Goal: Transaction & Acquisition: Purchase product/service

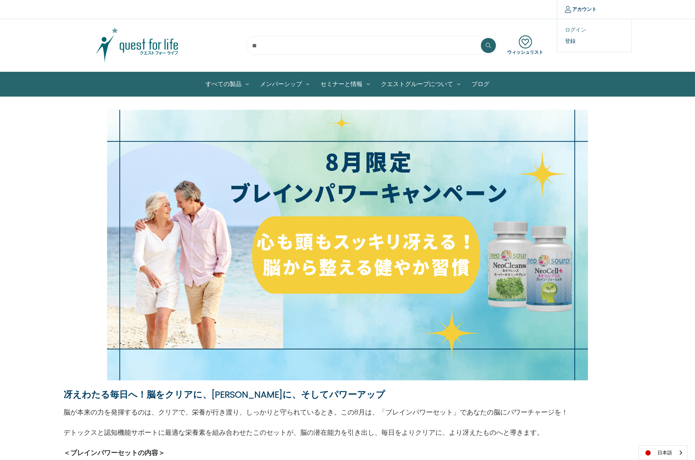
click at [575, 32] on link "ログイン" at bounding box center [594, 29] width 74 height 11
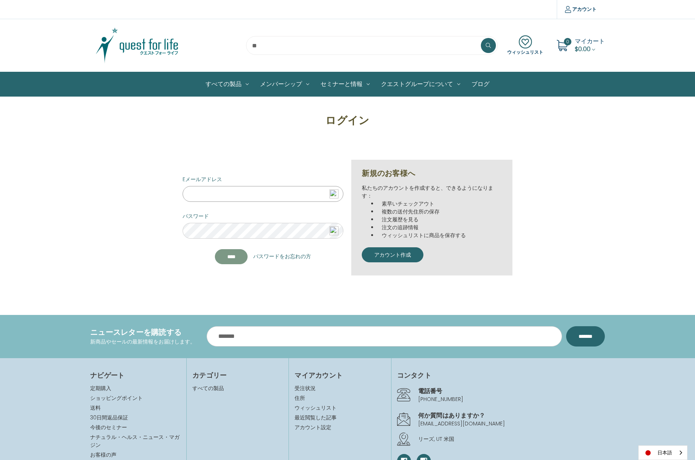
type input "**********"
click at [227, 254] on input "****" at bounding box center [231, 256] width 33 height 15
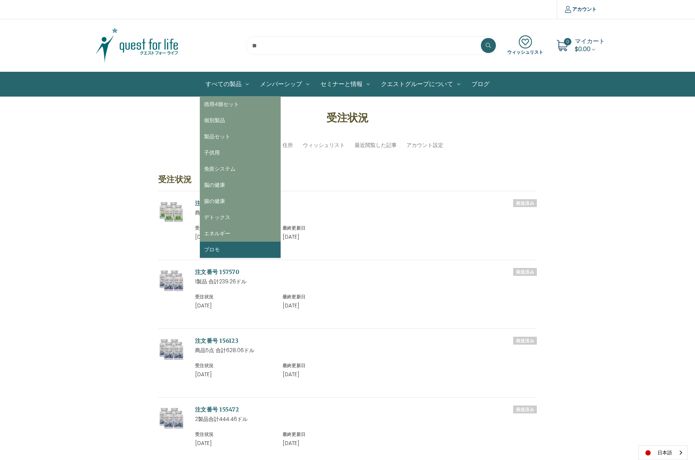
click at [221, 249] on link "プロモ" at bounding box center [240, 250] width 81 height 16
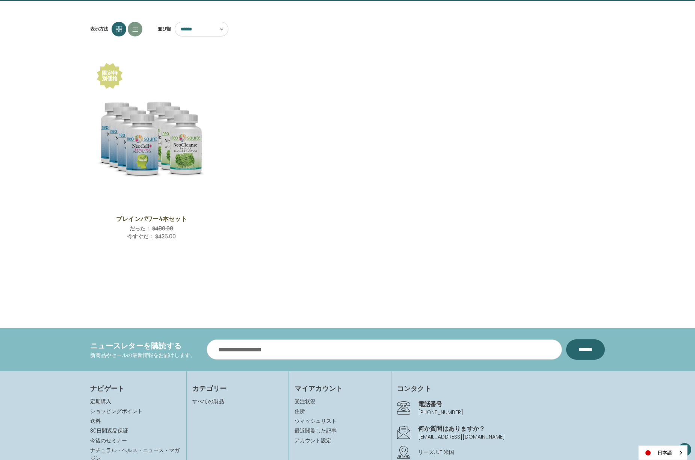
scroll to position [106, 0]
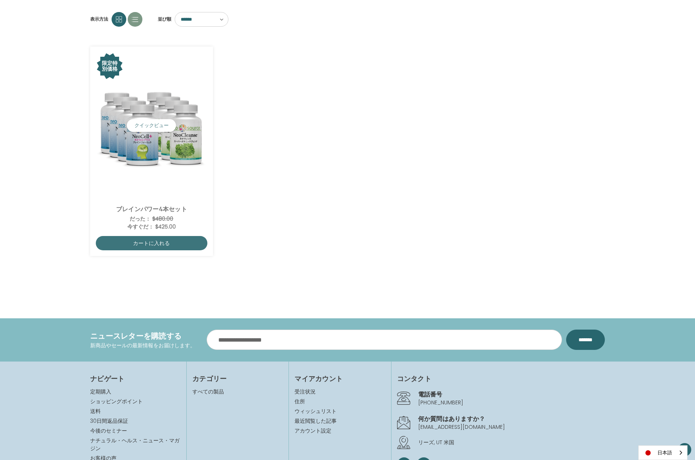
click at [191, 156] on img "Brain Power 4 Save Set,Was:$480.00,\aNow:$425.00\a" at bounding box center [152, 126] width 112 height 112
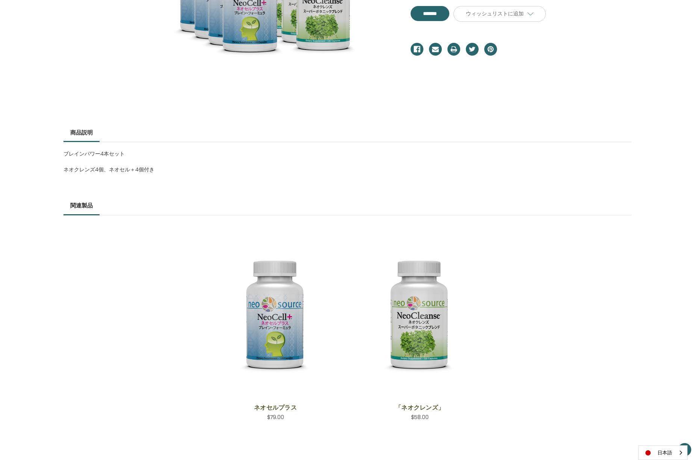
scroll to position [255, 0]
click at [150, 169] on p "ネオクレンズ4個、ネオセル＋4個付き" at bounding box center [347, 169] width 568 height 8
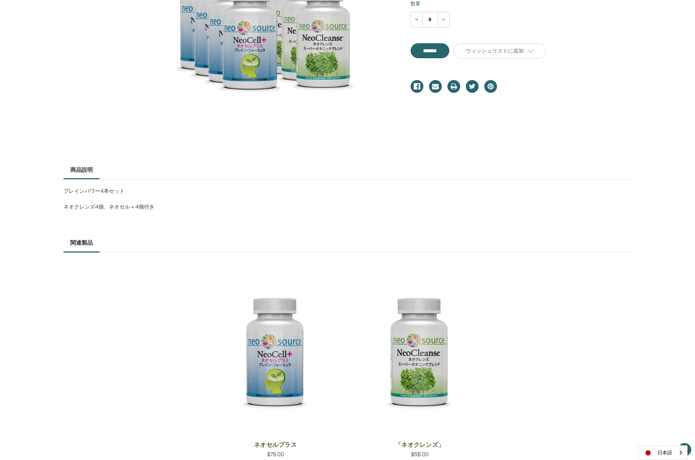
scroll to position [153, 0]
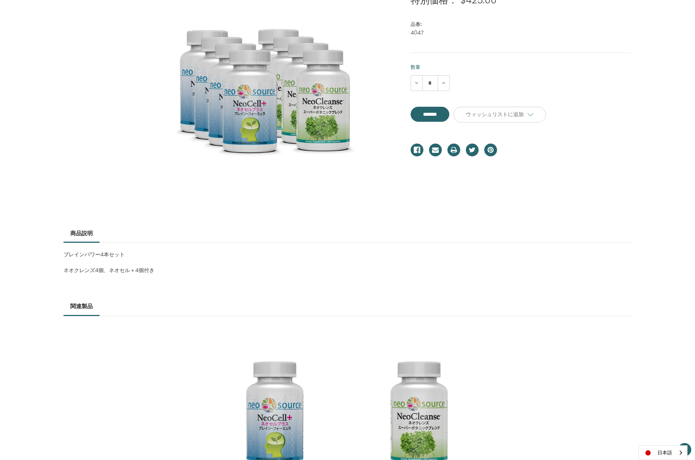
click at [79, 273] on p "ネオクレンズ4個、ネオセル＋4個付き" at bounding box center [347, 270] width 568 height 8
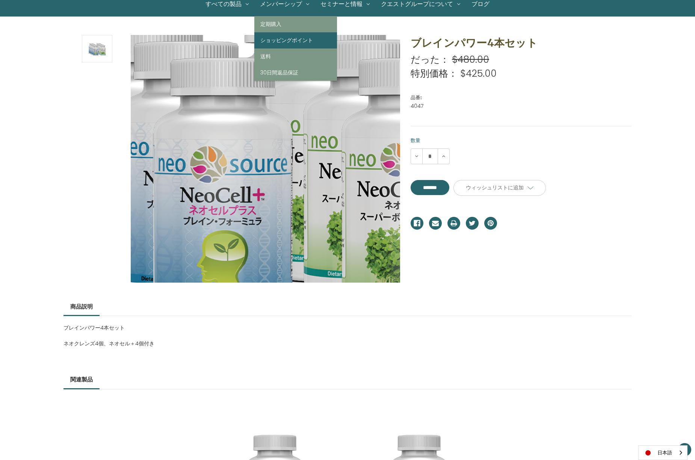
scroll to position [0, 0]
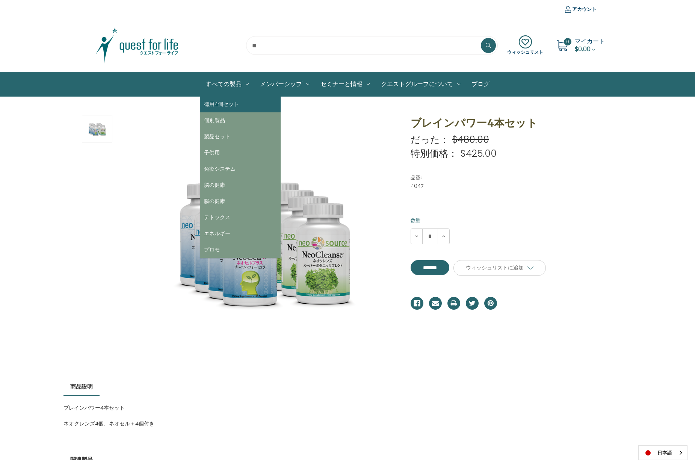
click at [223, 103] on link "徳用4個セット" at bounding box center [240, 104] width 81 height 16
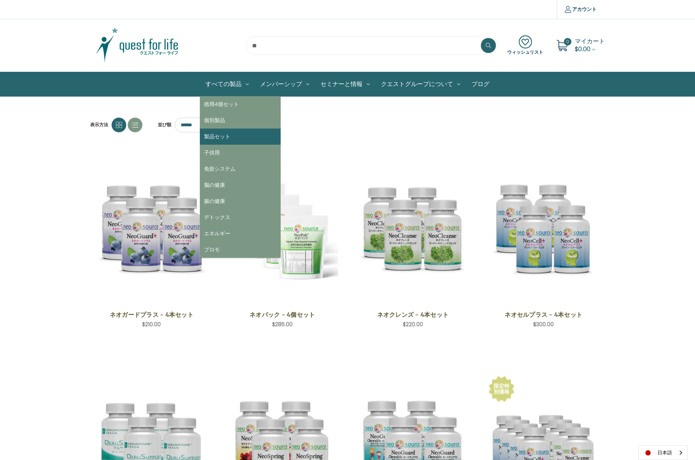
click at [219, 135] on link "製品セット" at bounding box center [240, 136] width 81 height 16
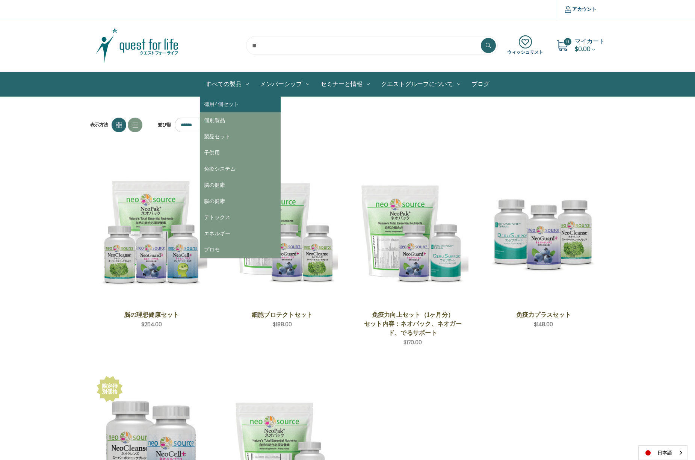
click at [215, 104] on link "徳用4個セット" at bounding box center [240, 104] width 81 height 16
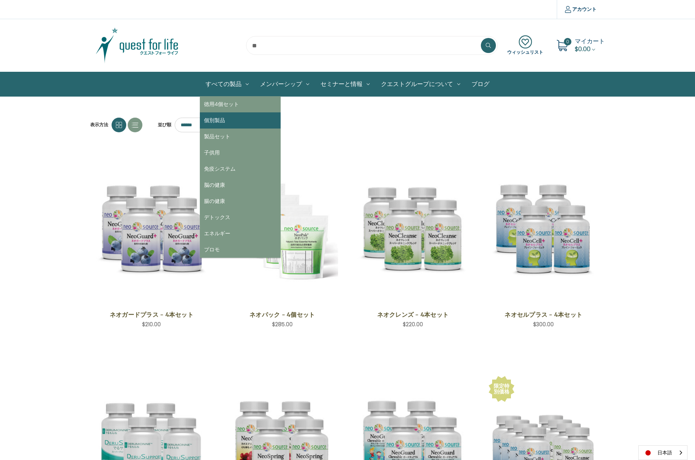
click at [215, 121] on link "個別製品" at bounding box center [240, 120] width 81 height 16
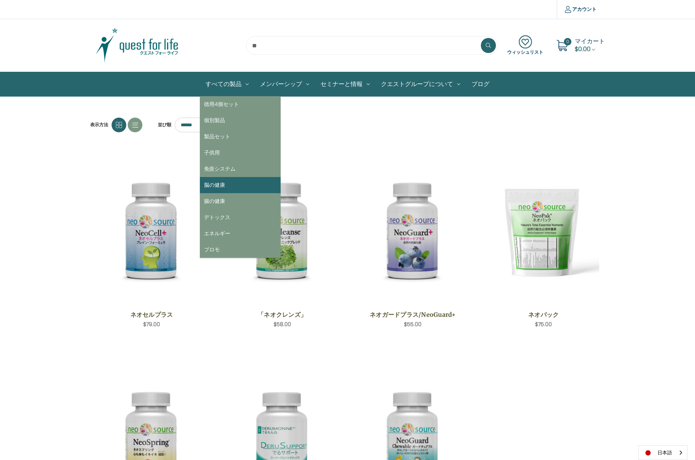
click at [215, 188] on link "脳の健康" at bounding box center [240, 185] width 81 height 16
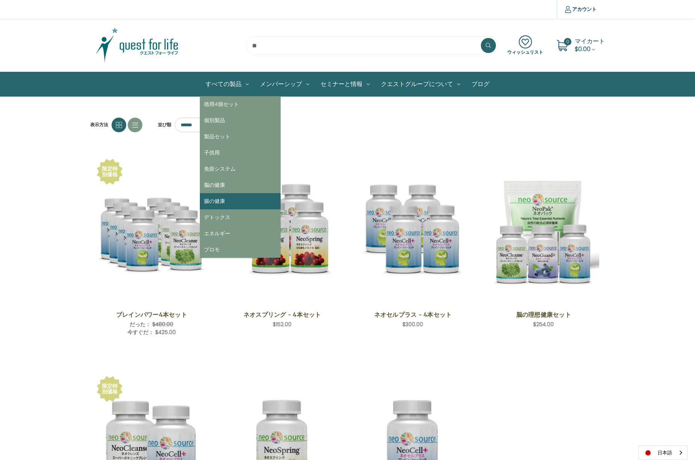
click at [225, 198] on link "腸の健康" at bounding box center [240, 201] width 81 height 16
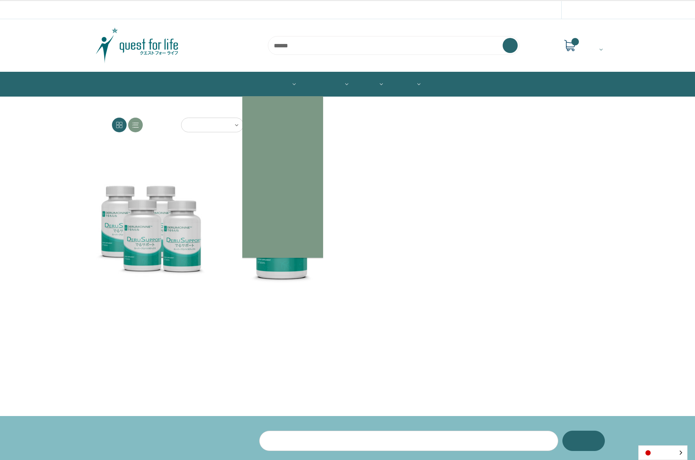
click at [292, 86] on link "All Products" at bounding box center [271, 84] width 59 height 24
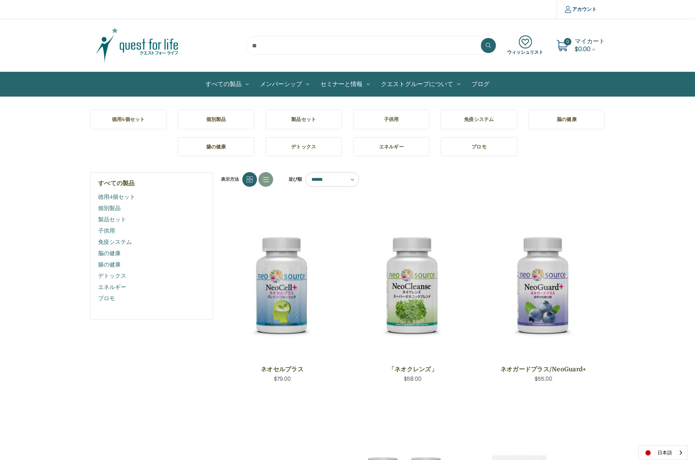
click at [408, 148] on h5 "エネルギー" at bounding box center [391, 147] width 64 height 8
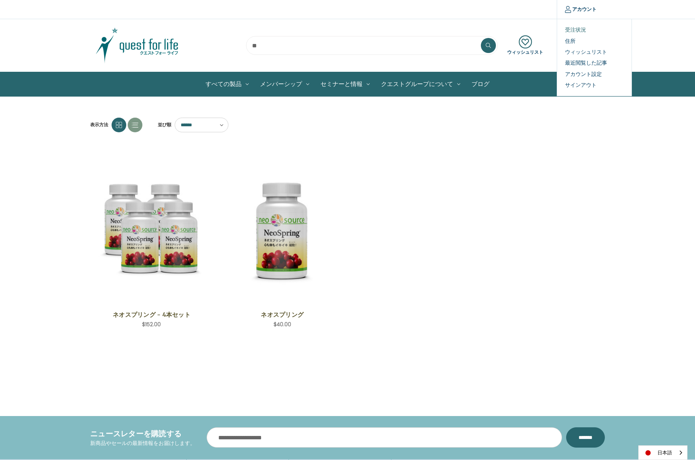
click at [566, 27] on link "受注状況" at bounding box center [594, 29] width 74 height 11
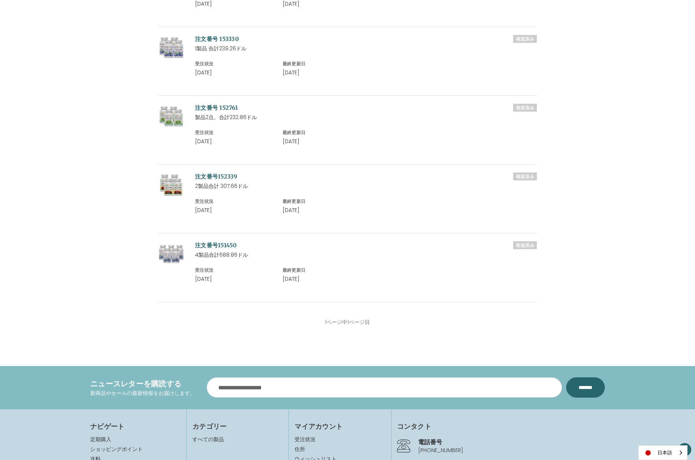
scroll to position [701, 0]
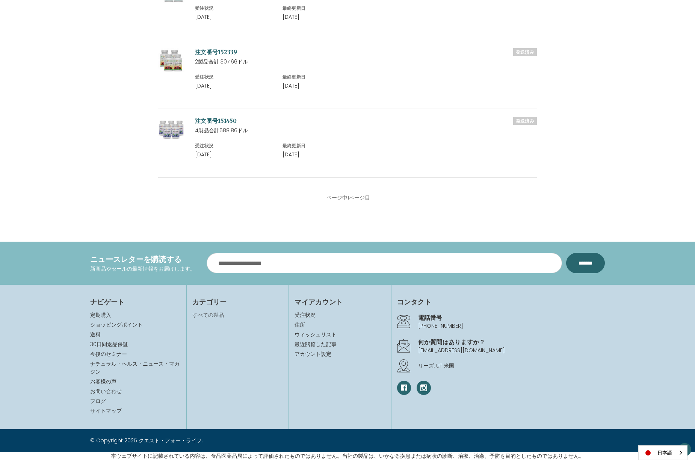
click at [212, 315] on link "すべての製品" at bounding box center [208, 315] width 32 height 8
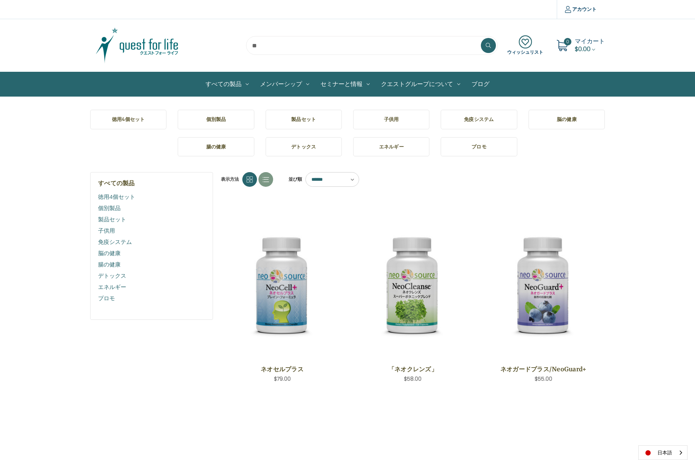
click at [115, 266] on link "腸の健康" at bounding box center [151, 264] width 107 height 11
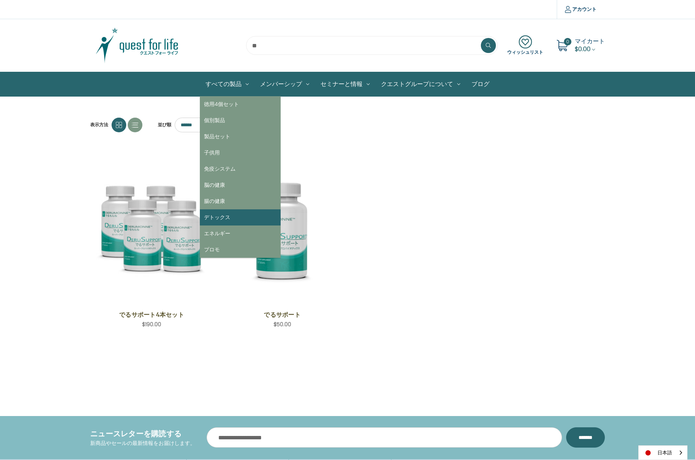
click at [211, 212] on link "デトックス" at bounding box center [240, 217] width 81 height 16
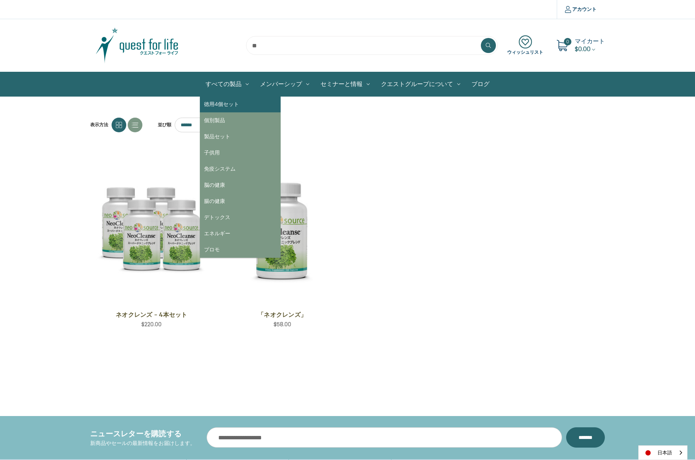
click at [236, 98] on link "徳用4個セット" at bounding box center [240, 104] width 81 height 16
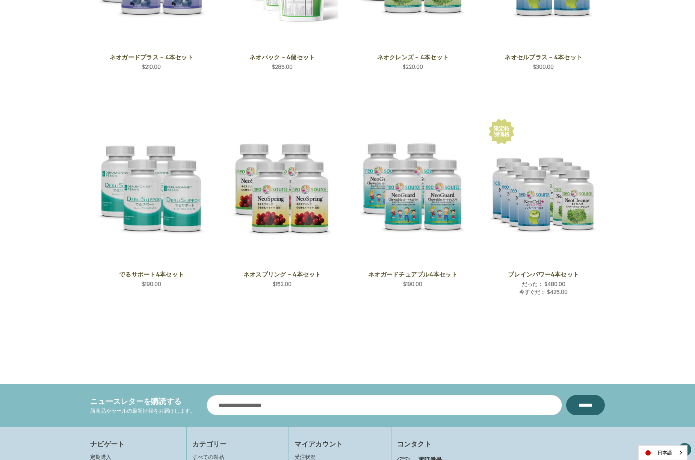
scroll to position [263, 0]
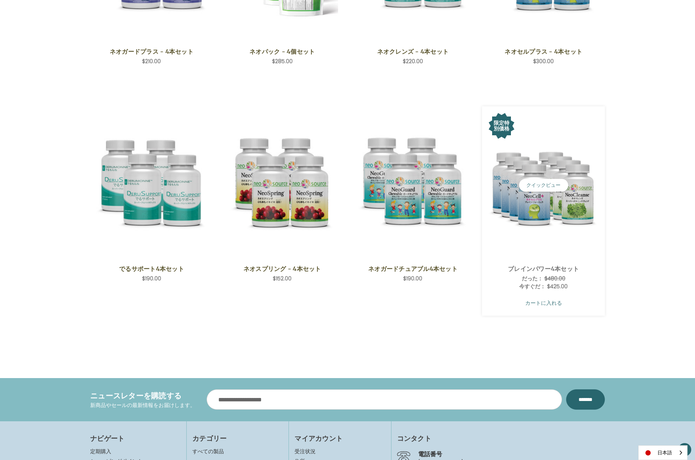
click at [556, 305] on link "カートに入れる" at bounding box center [544, 303] width 112 height 14
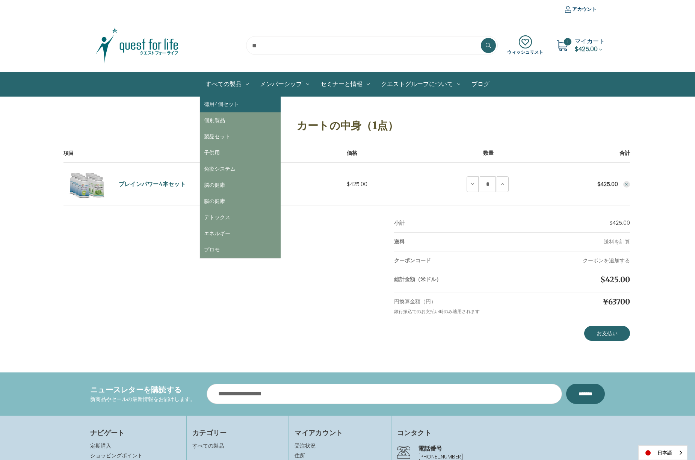
click at [221, 101] on link "徳用4個セット" at bounding box center [240, 104] width 81 height 16
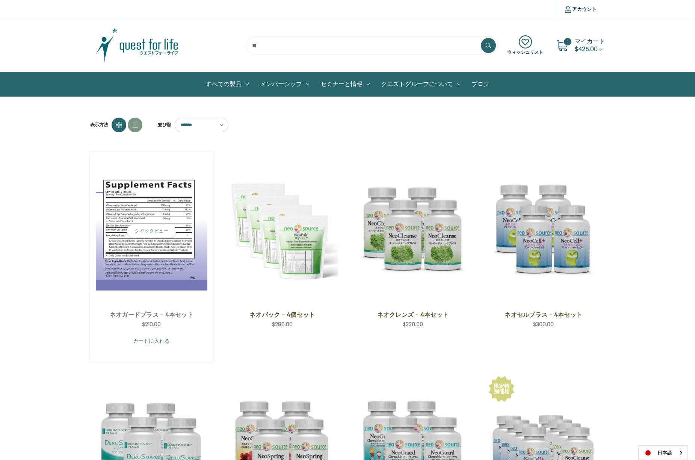
click at [145, 341] on link "カートに入れる" at bounding box center [152, 341] width 112 height 14
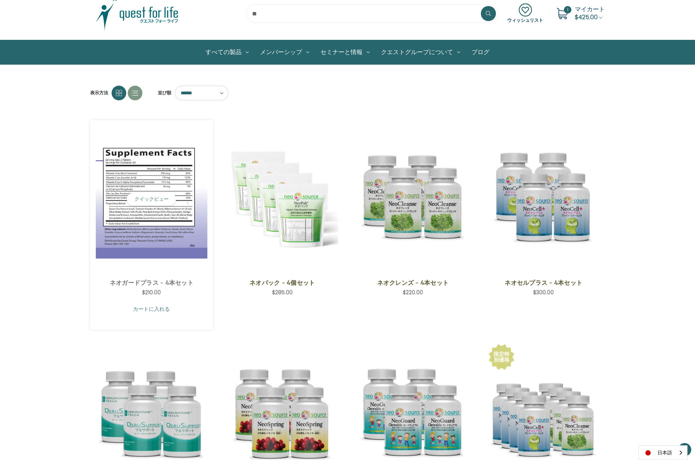
scroll to position [76, 0]
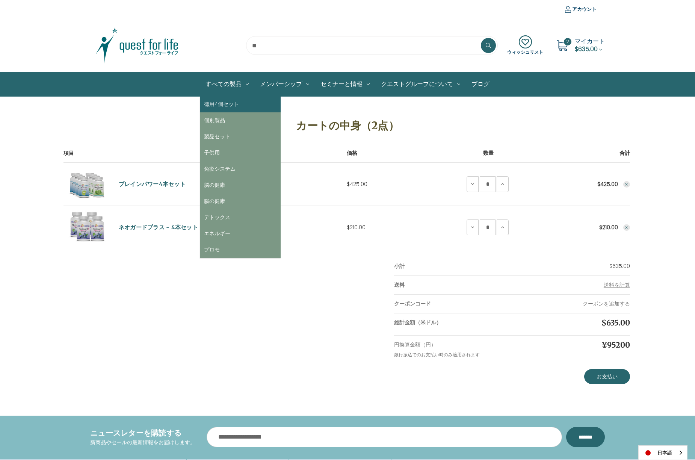
click at [229, 106] on link "徳用4個セット" at bounding box center [240, 104] width 81 height 16
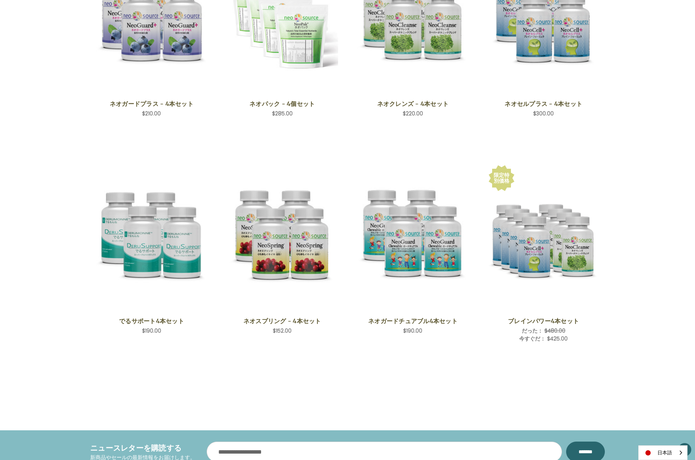
scroll to position [222, 0]
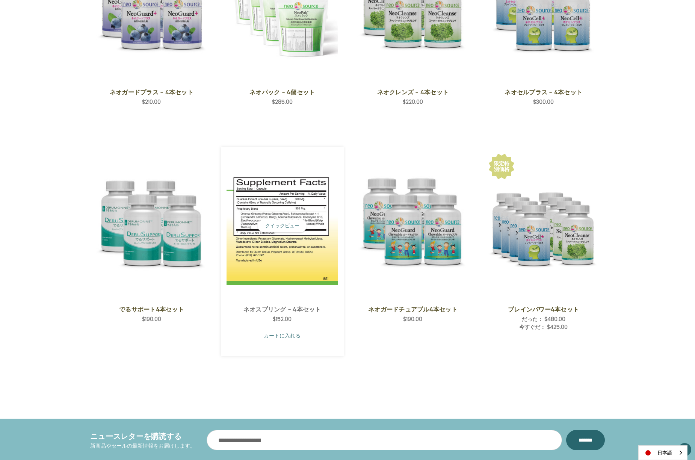
click at [286, 336] on link "カートに入れる" at bounding box center [283, 335] width 112 height 14
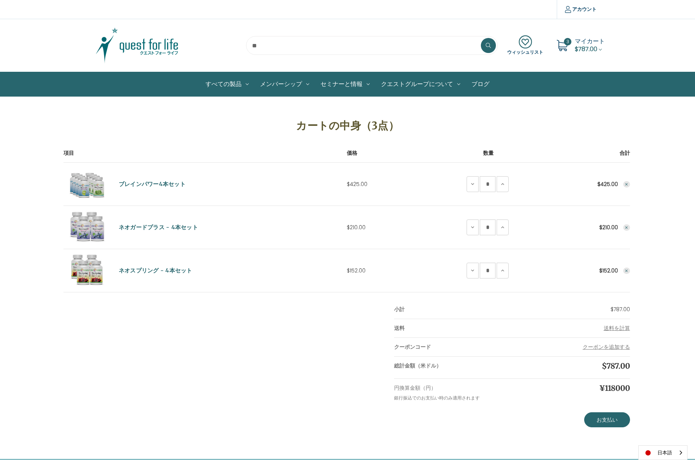
scroll to position [0, 0]
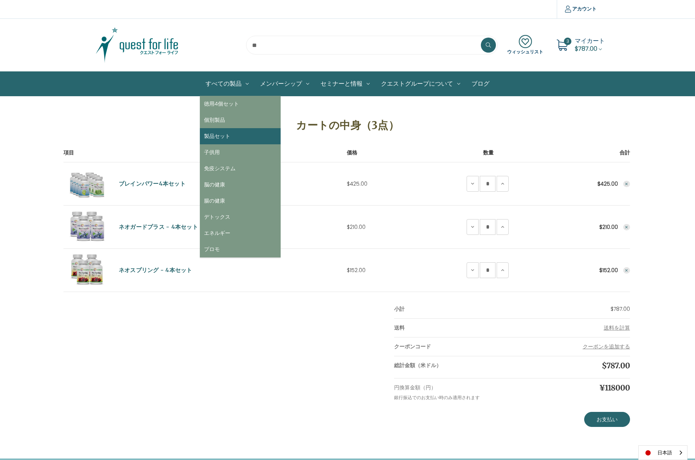
click at [233, 138] on link "製品セット" at bounding box center [240, 136] width 81 height 16
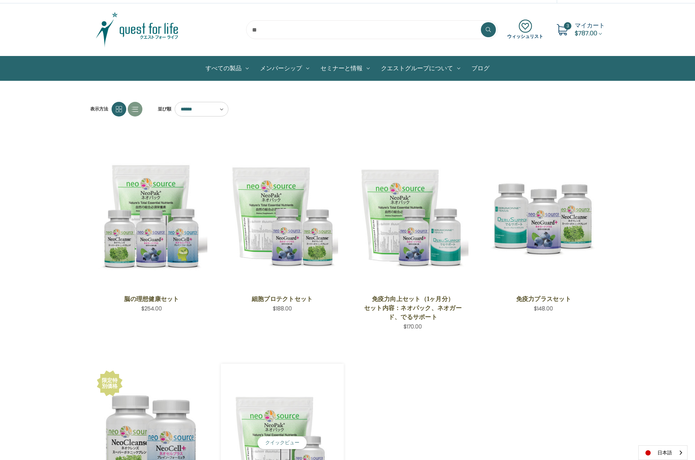
scroll to position [15, 0]
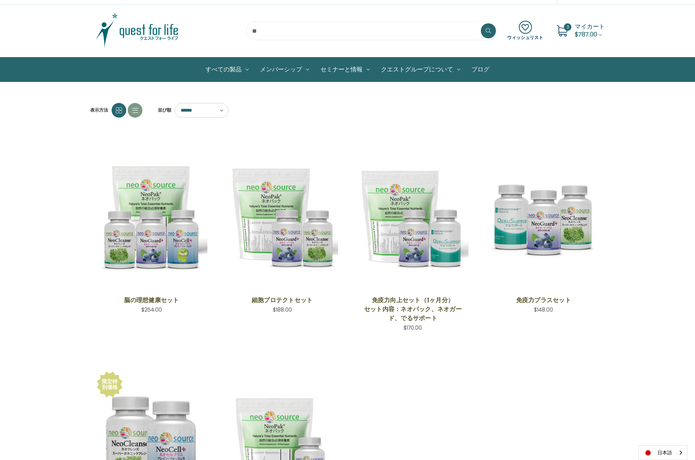
click at [475, 73] on link "ブログ" at bounding box center [480, 69] width 29 height 24
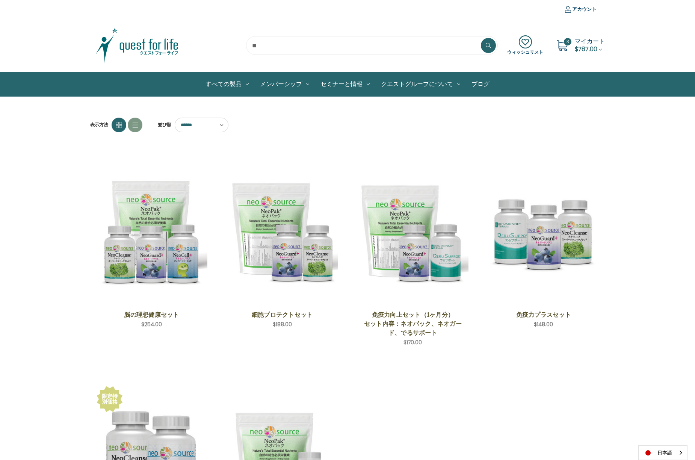
scroll to position [15, 0]
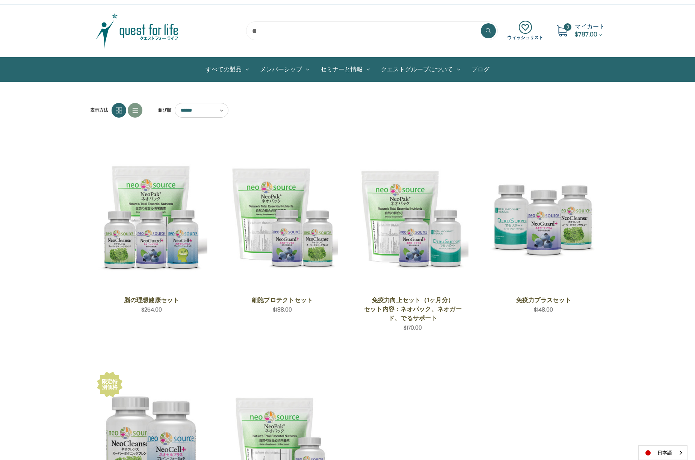
click at [585, 29] on span "マイカート" at bounding box center [590, 26] width 30 height 9
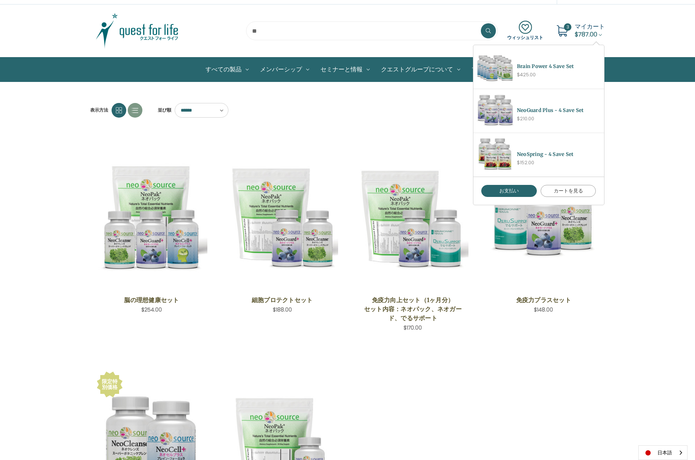
click at [573, 192] on link "カートを見る" at bounding box center [569, 191] width 56 height 12
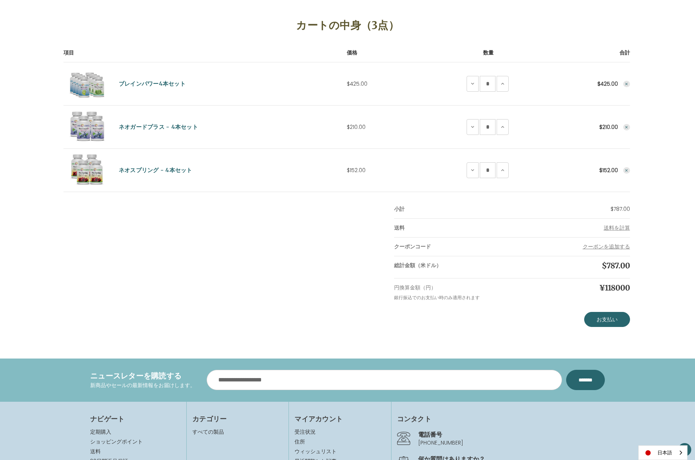
scroll to position [105, 0]
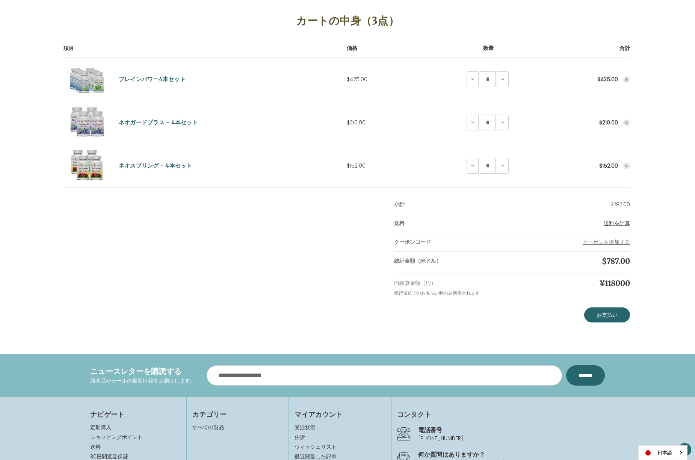
click at [620, 224] on span "送料を計算" at bounding box center [617, 223] width 26 height 8
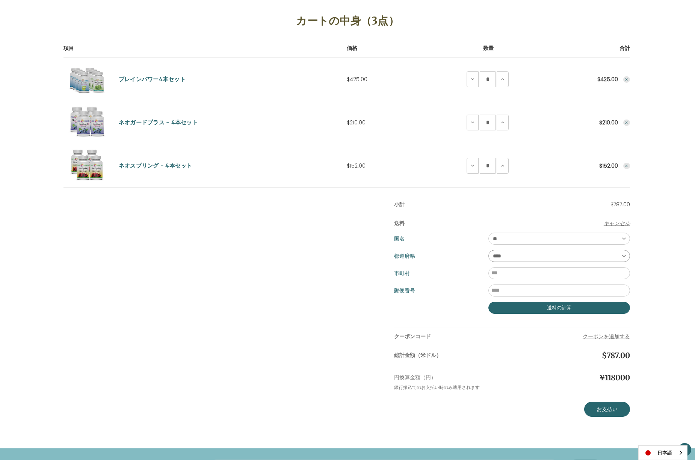
click at [606, 255] on select "**** ** ** ** ** ** ** ** ** ** *** ** *** ** ** ** ** ** *** **** ** ** ** ***…" at bounding box center [559, 256] width 142 height 12
select select "***"
click at [508, 278] on input "市町村" at bounding box center [559, 273] width 142 height 12
type input "*****"
type input "********"
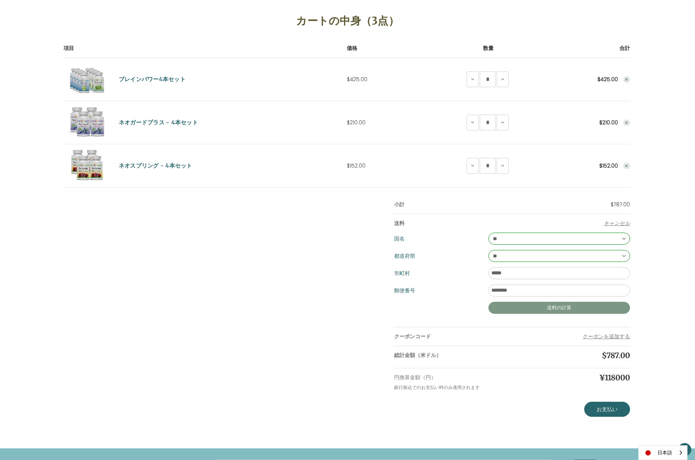
click at [555, 310] on button "送料の計算" at bounding box center [559, 308] width 142 height 12
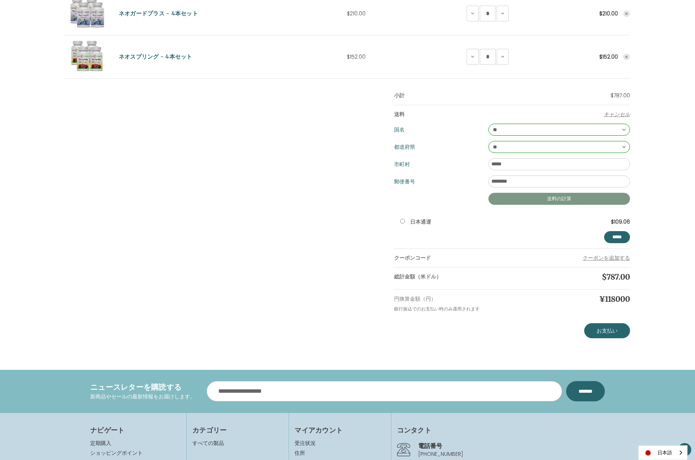
scroll to position [217, 0]
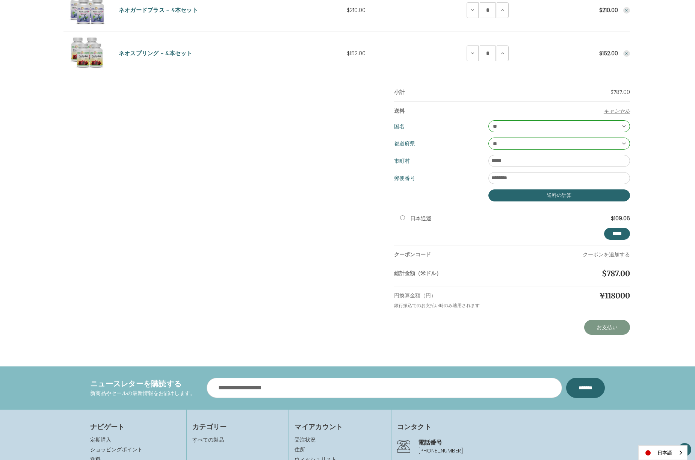
click at [603, 328] on link "お支払い" at bounding box center [607, 327] width 46 height 15
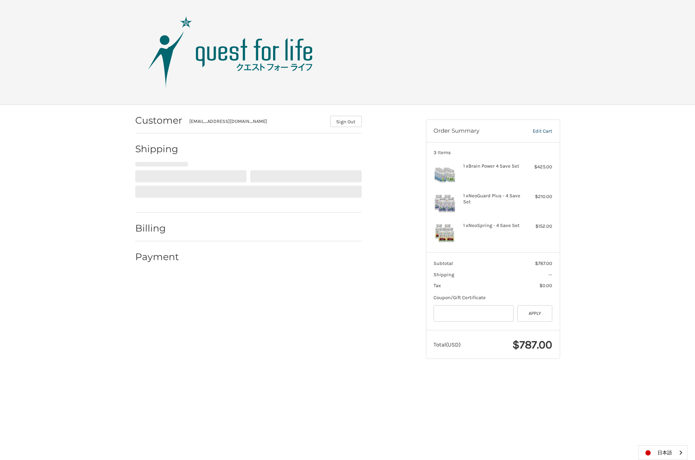
select select "**"
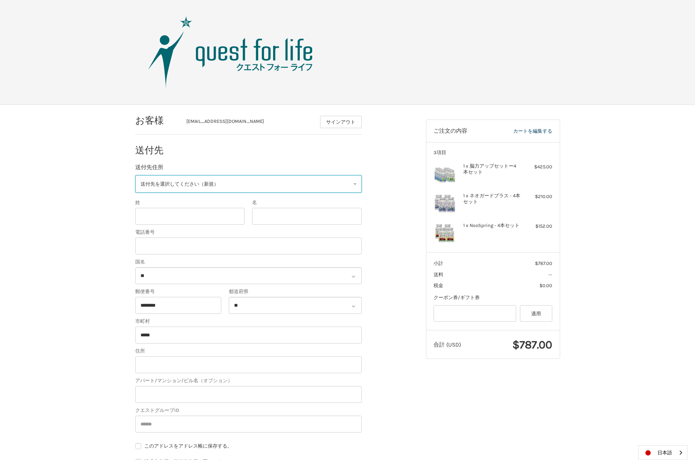
click at [353, 185] on link "送付先を選択してください（新規）" at bounding box center [248, 184] width 227 height 18
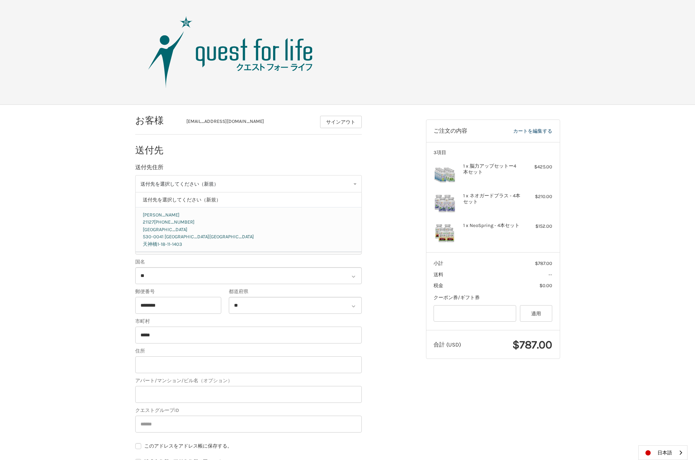
click at [166, 219] on p "21127 090-2707-0062" at bounding box center [248, 222] width 211 height 8
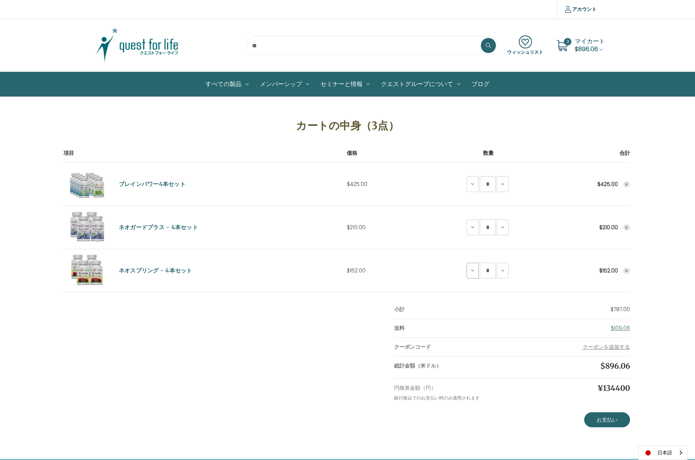
click at [472, 274] on button "ネオスプリング・4本セットの数量減少について" at bounding box center [473, 271] width 12 height 16
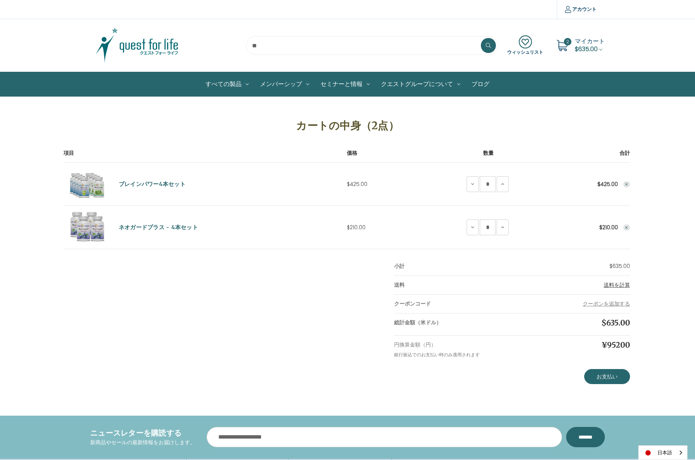
click at [617, 284] on span "送料を計算" at bounding box center [617, 285] width 26 height 8
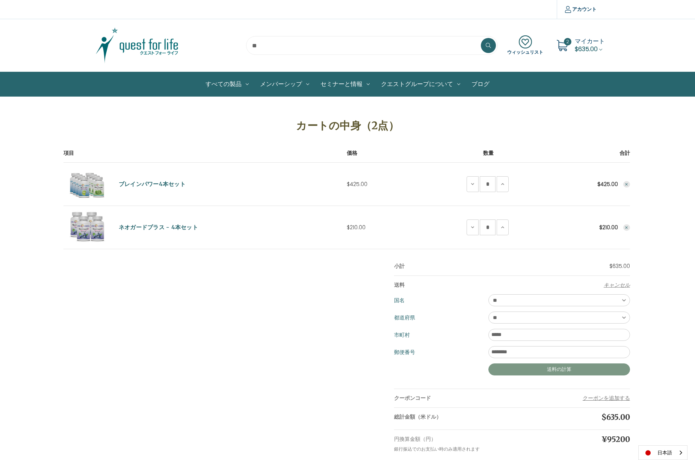
click at [566, 370] on button "送料の計算" at bounding box center [559, 369] width 142 height 12
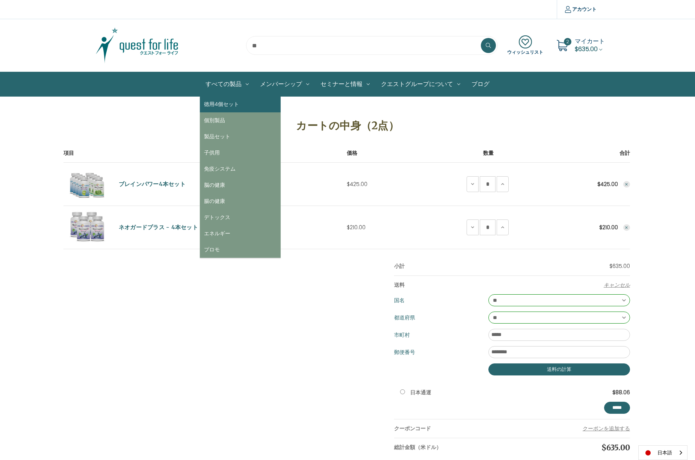
click at [234, 103] on link "徳用4個セット" at bounding box center [240, 104] width 81 height 16
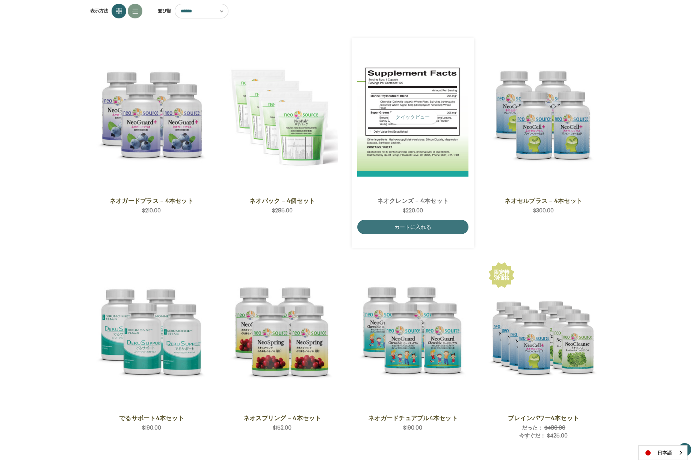
scroll to position [132, 0]
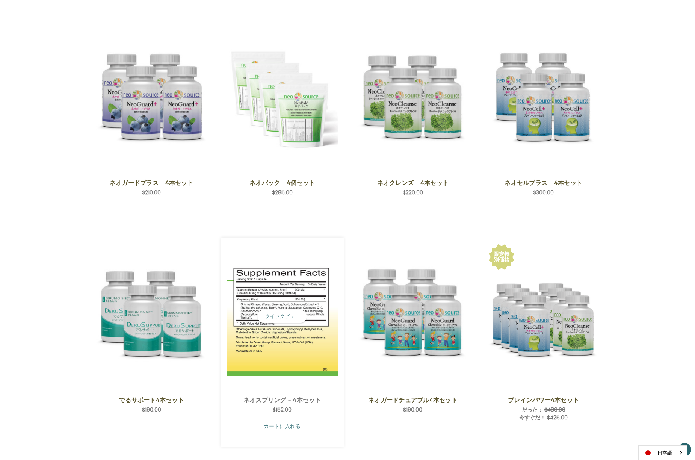
click at [280, 429] on link "カートに入れる" at bounding box center [283, 426] width 112 height 14
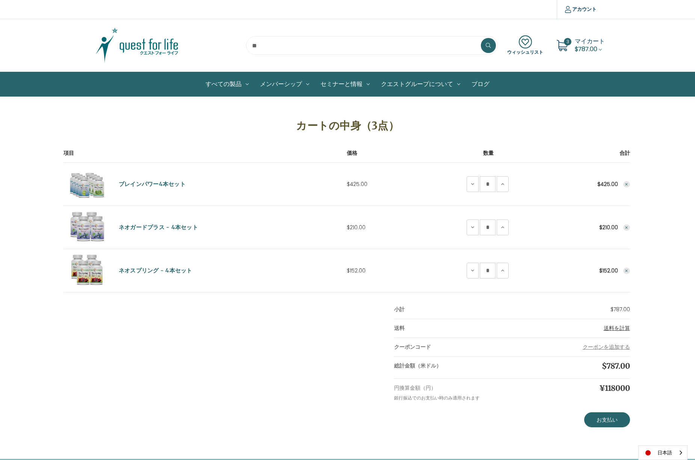
click at [626, 329] on span "送料を計算" at bounding box center [617, 328] width 26 height 8
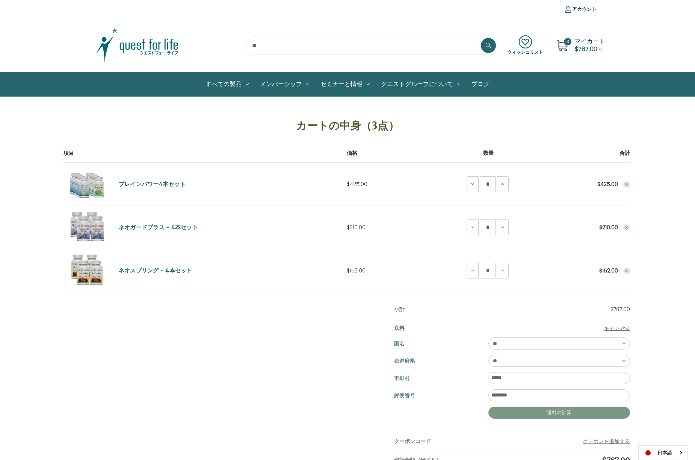
click at [556, 416] on button "送料の計算" at bounding box center [559, 413] width 142 height 12
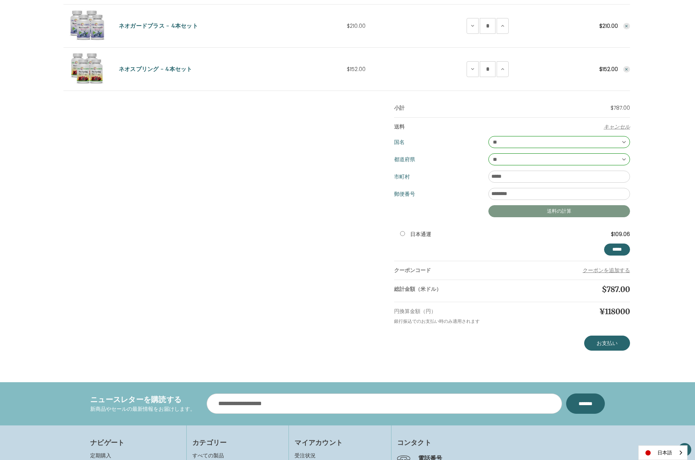
scroll to position [215, 0]
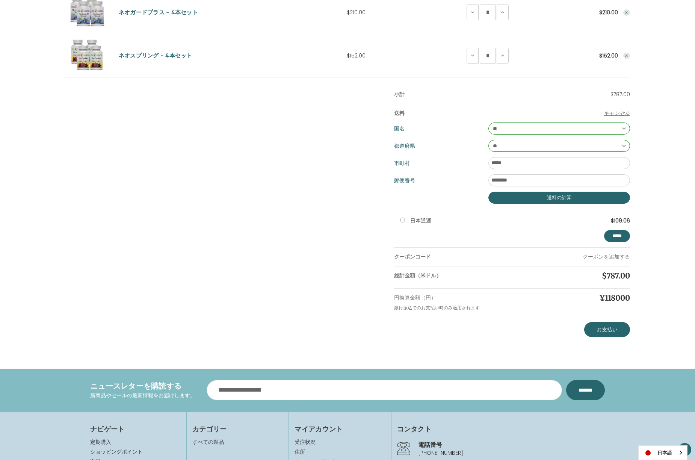
click at [404, 224] on dt "日本通運" at bounding box center [415, 221] width 31 height 8
click at [613, 334] on link "お支払い" at bounding box center [607, 329] width 46 height 15
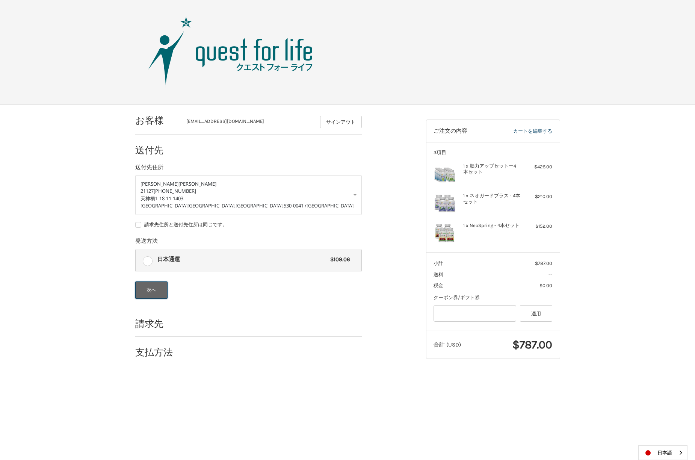
click at [155, 293] on button "次へ" at bounding box center [151, 289] width 33 height 17
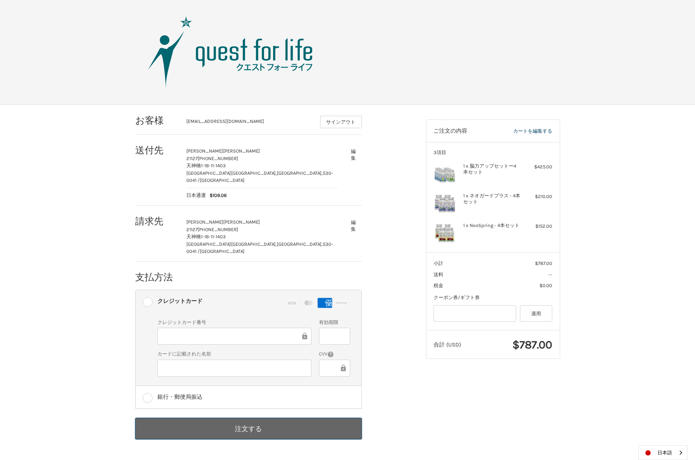
click at [253, 418] on button "注文する" at bounding box center [248, 428] width 227 height 21
